Goal: Task Accomplishment & Management: Complete application form

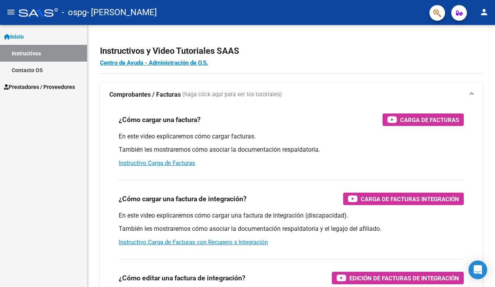
click at [11, 12] on mat-icon "menu" at bounding box center [10, 11] width 9 height 9
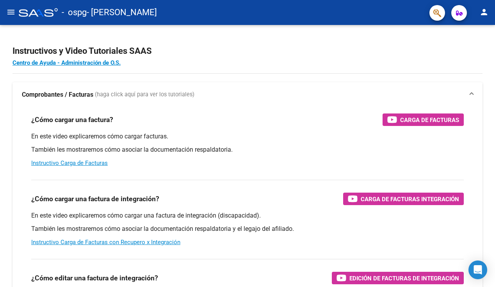
click at [6, 6] on button "menu" at bounding box center [11, 13] width 16 height 16
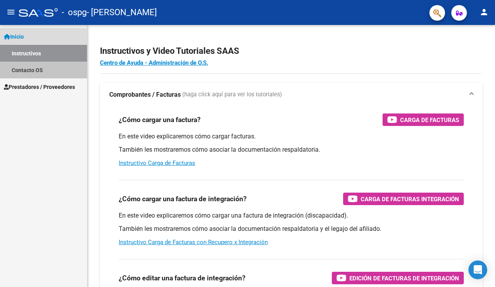
click at [30, 70] on link "Contacto OS" at bounding box center [43, 70] width 87 height 17
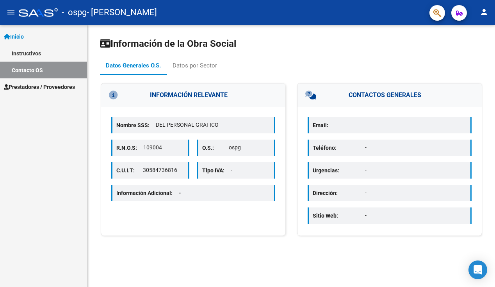
click at [31, 83] on span "Prestadores / Proveedores" at bounding box center [39, 87] width 71 height 9
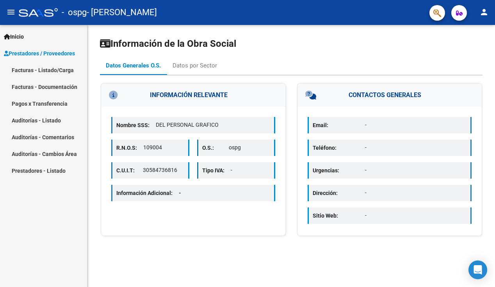
click at [37, 71] on link "Facturas - Listado/Carga" at bounding box center [43, 70] width 87 height 17
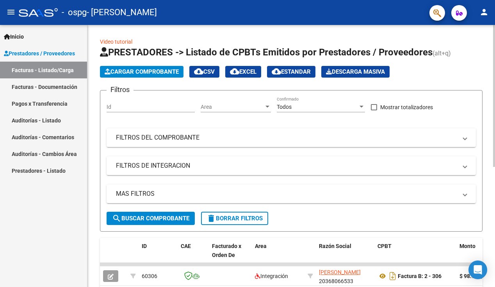
click at [148, 70] on span "Cargar Comprobante" at bounding box center [142, 71] width 74 height 7
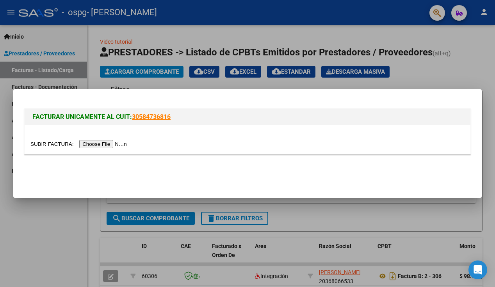
click at [95, 146] on input "file" at bounding box center [79, 144] width 99 height 8
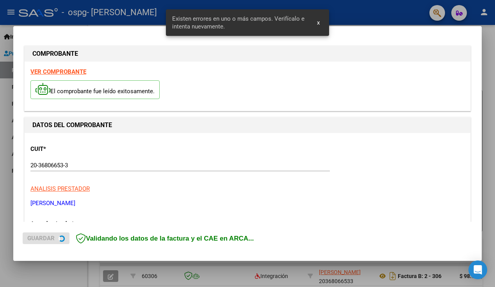
scroll to position [162, 0]
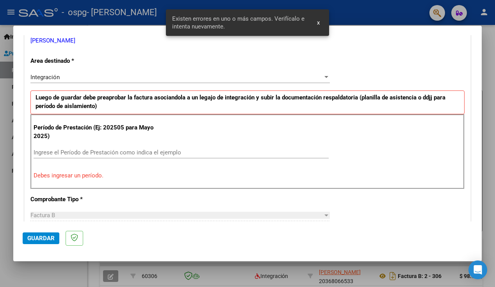
click at [96, 151] on input "Ingrese el Período de Prestación como indica el ejemplo" at bounding box center [181, 152] width 295 height 7
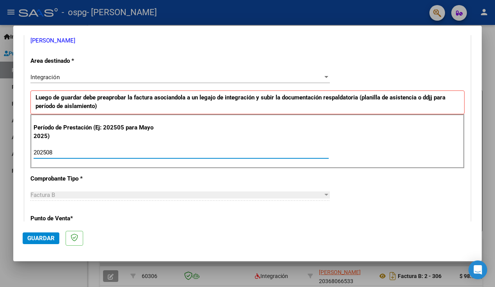
type input "202508"
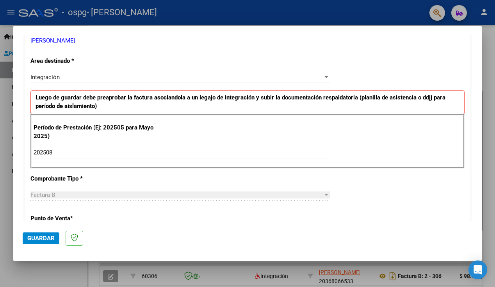
click at [119, 219] on p "Punto de Venta *" at bounding box center [95, 218] width 130 height 9
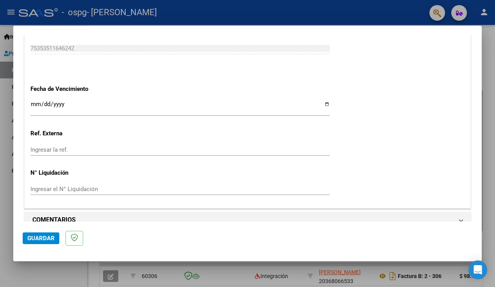
scroll to position [512, 0]
click at [36, 239] on span "Guardar" at bounding box center [40, 238] width 27 height 7
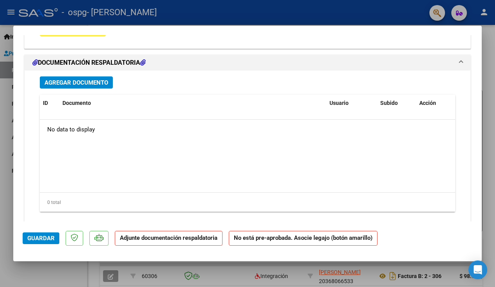
scroll to position [734, 0]
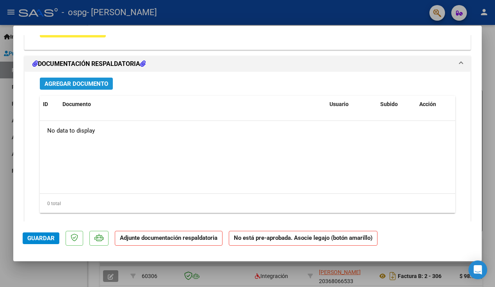
click at [84, 80] on span "Agregar Documento" at bounding box center [77, 83] width 64 height 7
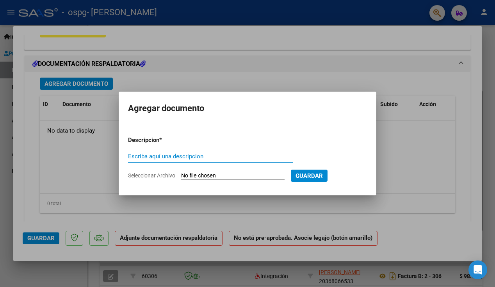
click at [169, 176] on span "Seleccionar Archivo" at bounding box center [151, 176] width 47 height 6
click at [181, 176] on input "Seleccionar Archivo" at bounding box center [232, 176] width 103 height 7
type input "C:\fakepath\planilla [PERSON_NAME] [DATE].pdf"
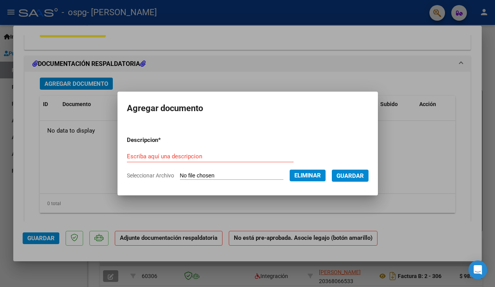
click at [153, 154] on input "Escriba aquí una descripcion" at bounding box center [210, 156] width 167 height 7
type input "planilla de asistencia"
click at [363, 173] on span "Guardar" at bounding box center [350, 176] width 27 height 7
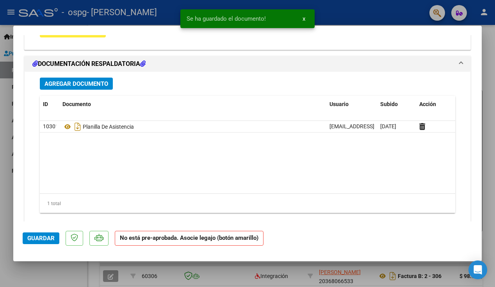
click at [205, 234] on strong "No está pre-aprobada. Asocie legajo (botón amarillo)" at bounding box center [189, 238] width 149 height 15
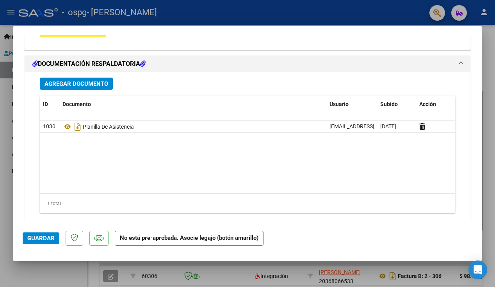
click at [202, 240] on strong "No está pre-aprobada. Asocie legajo (botón amarillo)" at bounding box center [189, 238] width 149 height 15
click at [204, 240] on strong "No está pre-aprobada. Asocie legajo (botón amarillo)" at bounding box center [189, 238] width 149 height 15
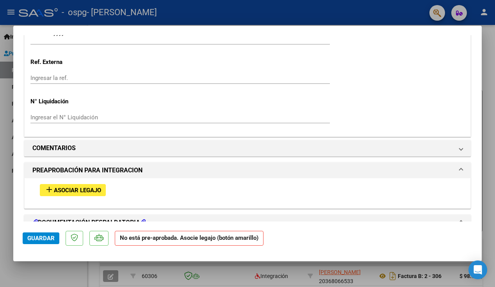
scroll to position [592, 0]
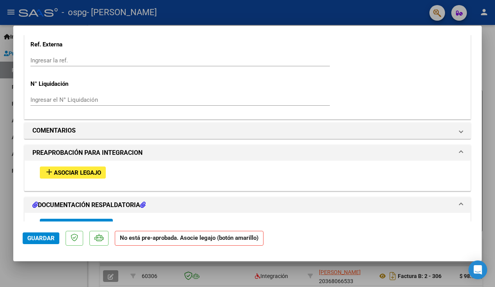
click at [89, 169] on span "Asociar Legajo" at bounding box center [77, 172] width 47 height 7
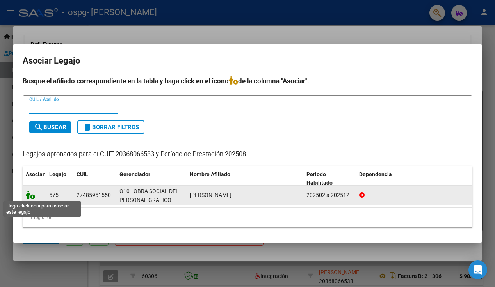
click at [28, 196] on icon at bounding box center [30, 195] width 9 height 9
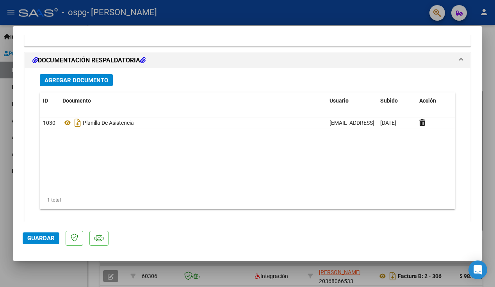
scroll to position [859, 0]
click at [36, 240] on span "Guardar" at bounding box center [40, 238] width 27 height 7
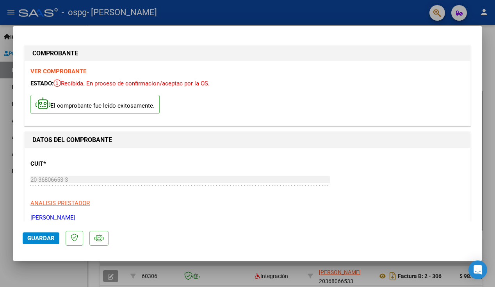
scroll to position [0, 0]
click at [9, 12] on div at bounding box center [247, 143] width 495 height 287
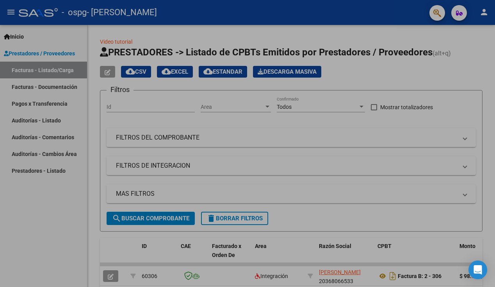
type input "$ 0,00"
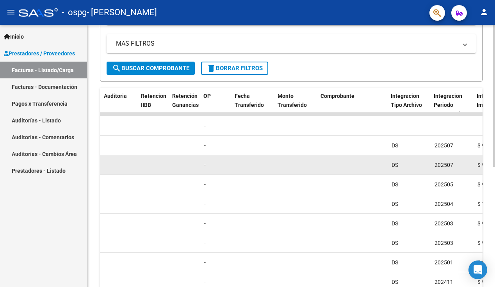
scroll to position [0, 553]
